Goal: Check status

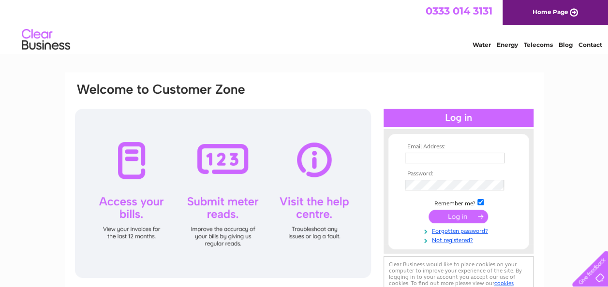
click at [416, 156] on input "text" at bounding box center [455, 158] width 100 height 11
type input "Kevinwoodgate@btinternet.com"
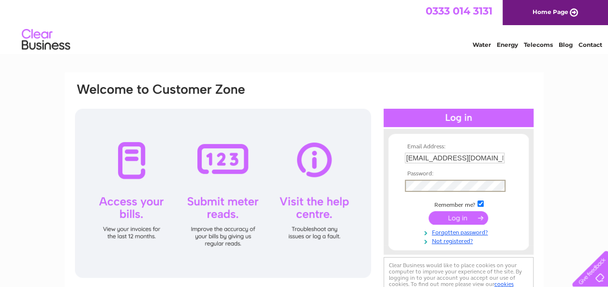
click at [429, 211] on input "submit" at bounding box center [459, 218] width 60 height 14
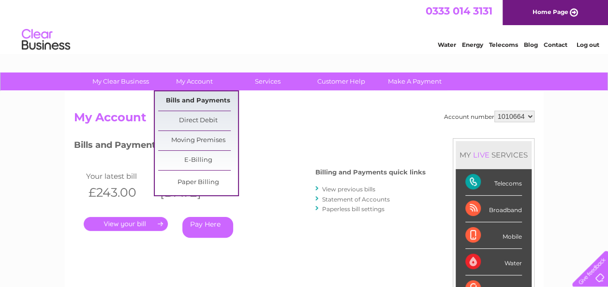
click at [202, 97] on link "Bills and Payments" at bounding box center [198, 100] width 80 height 19
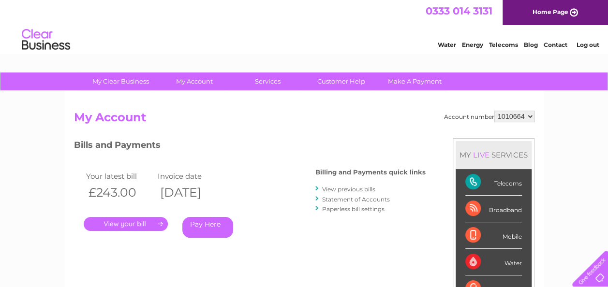
click at [147, 226] on link "." at bounding box center [126, 224] width 84 height 14
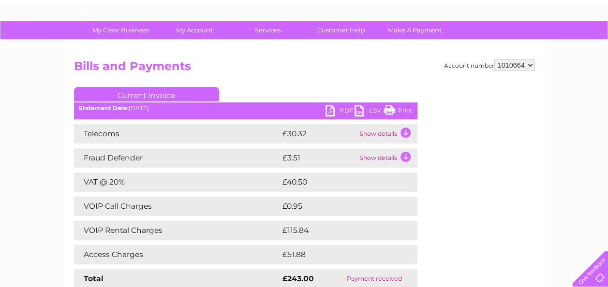
scroll to position [48, 0]
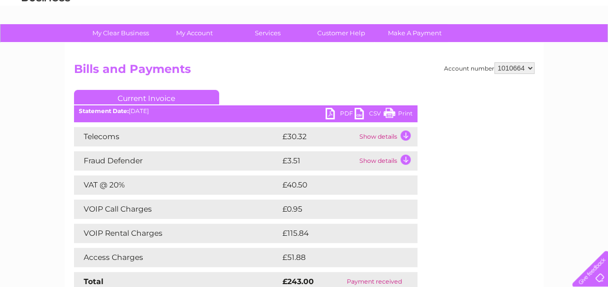
click at [398, 112] on link "Print" at bounding box center [398, 115] width 29 height 14
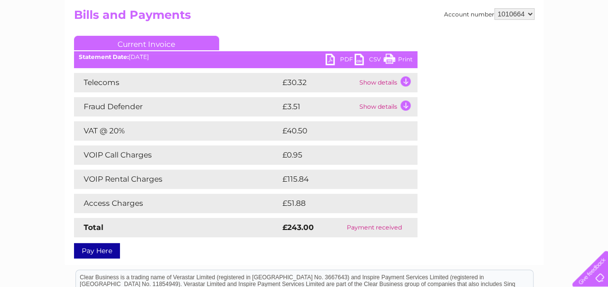
scroll to position [97, 0]
